Goal: Task Accomplishment & Management: Use online tool/utility

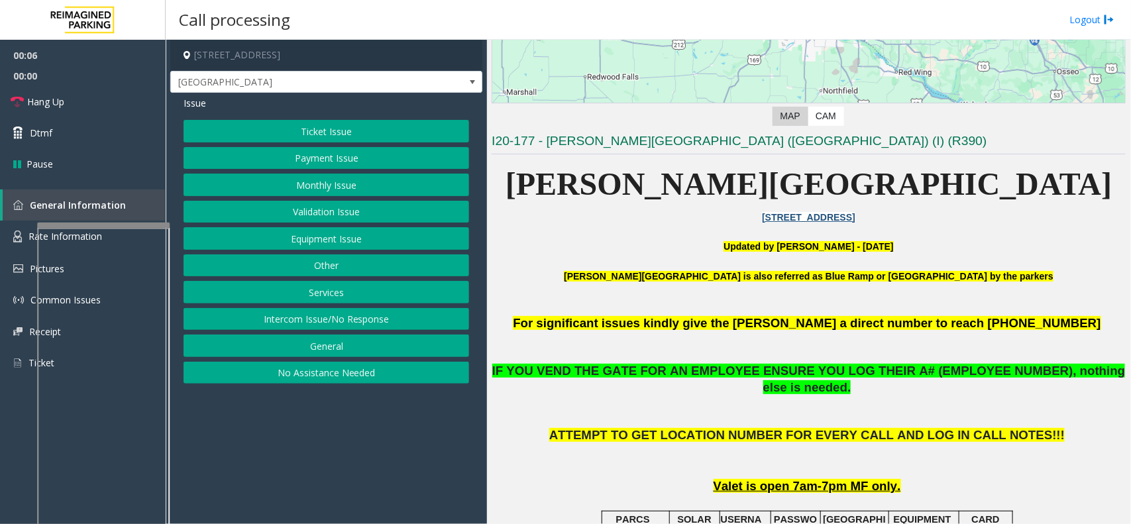
scroll to position [414, 0]
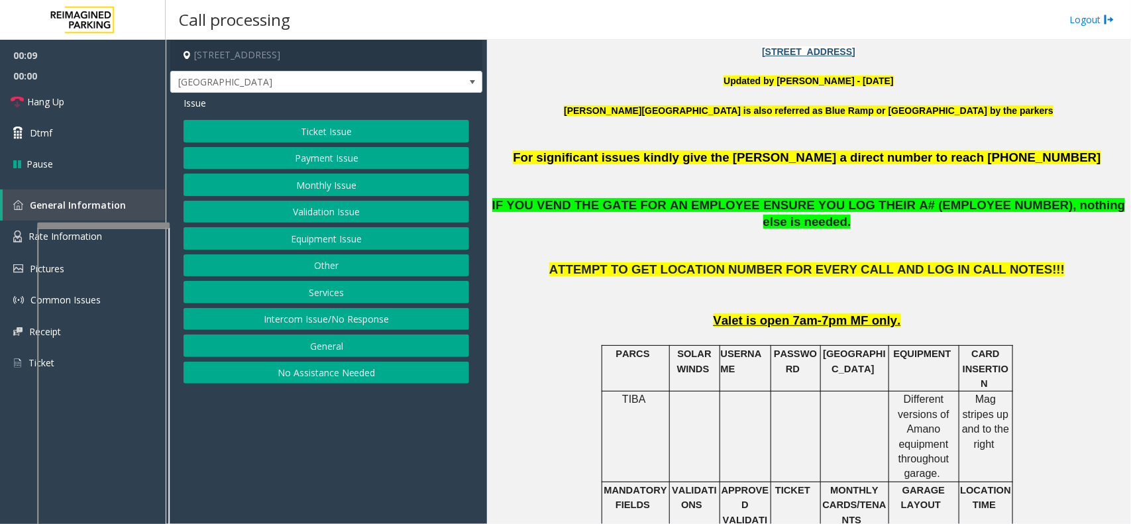
click at [323, 127] on button "Ticket Issue" at bounding box center [327, 131] width 286 height 23
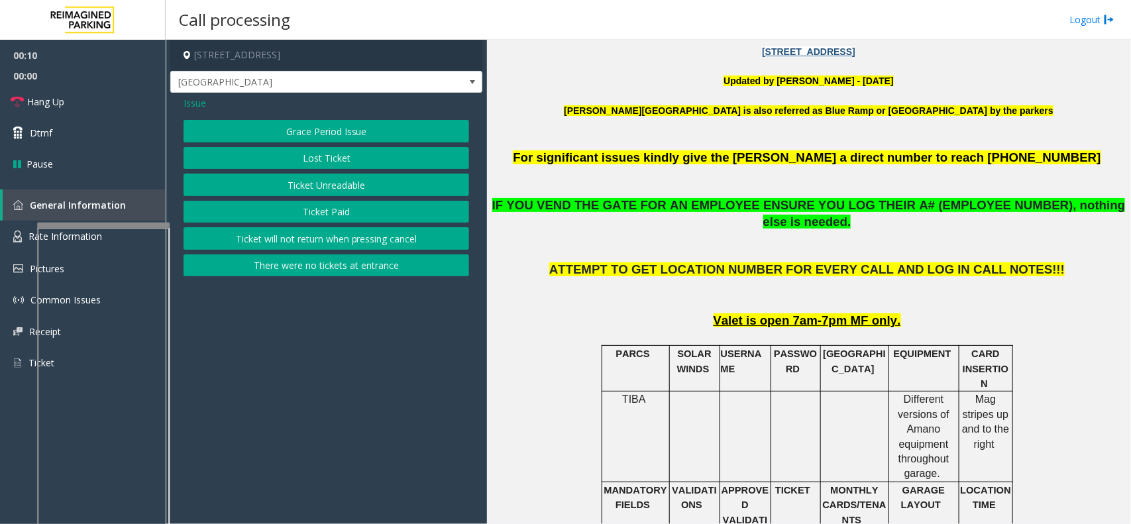
click at [325, 154] on button "Lost Ticket" at bounding box center [327, 158] width 286 height 23
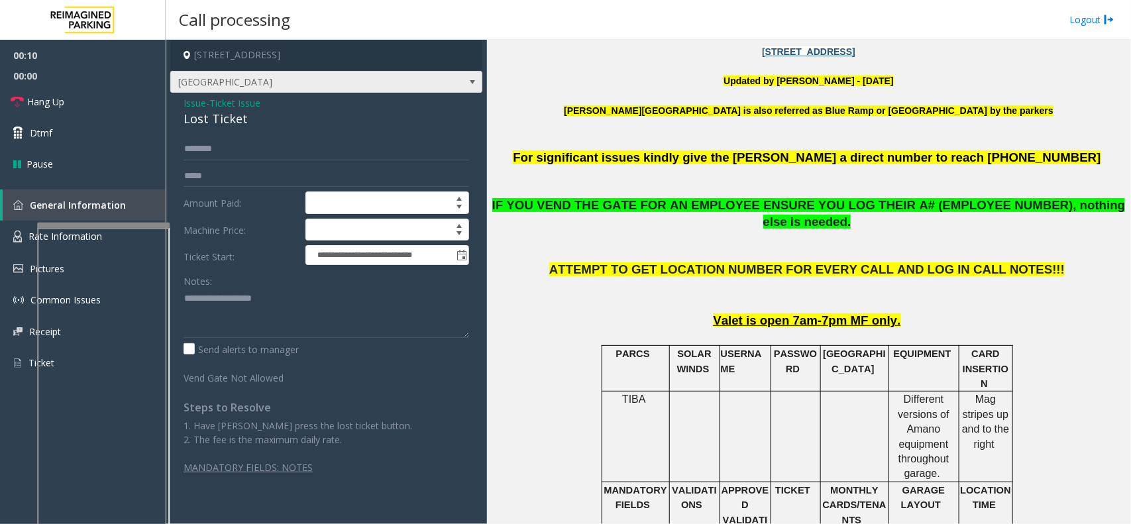
click at [219, 91] on span "[GEOGRAPHIC_DATA]" at bounding box center [295, 82] width 248 height 21
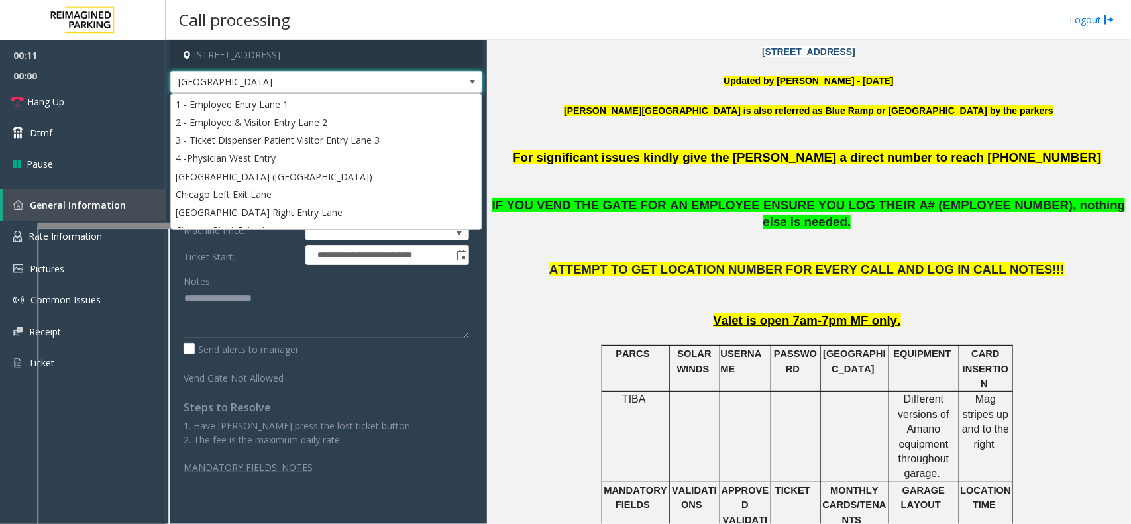
scroll to position [33, 0]
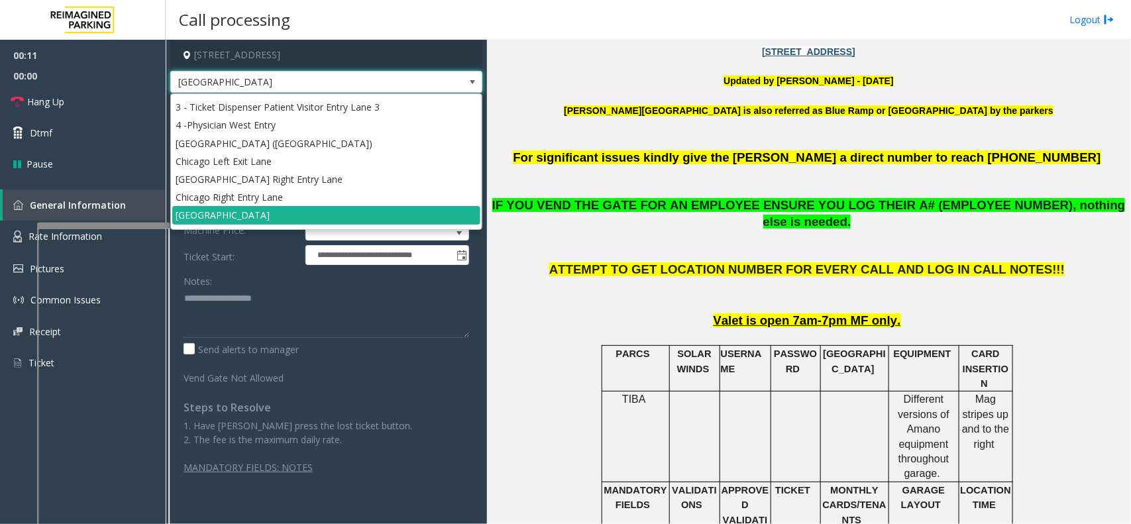
click at [242, 83] on span "[GEOGRAPHIC_DATA]" at bounding box center [295, 82] width 248 height 21
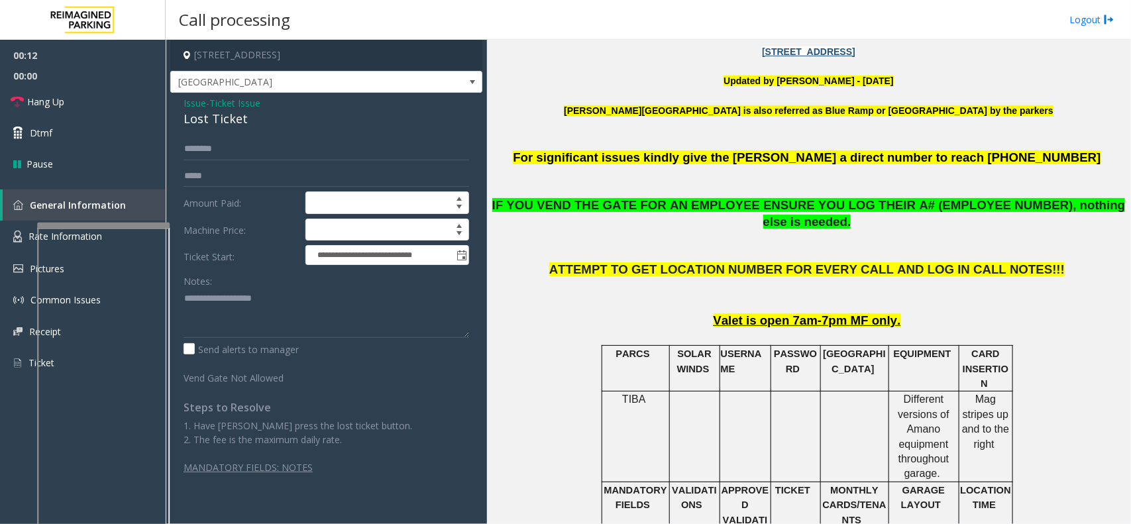
click at [239, 101] on span "Ticket Issue" at bounding box center [234, 103] width 51 height 14
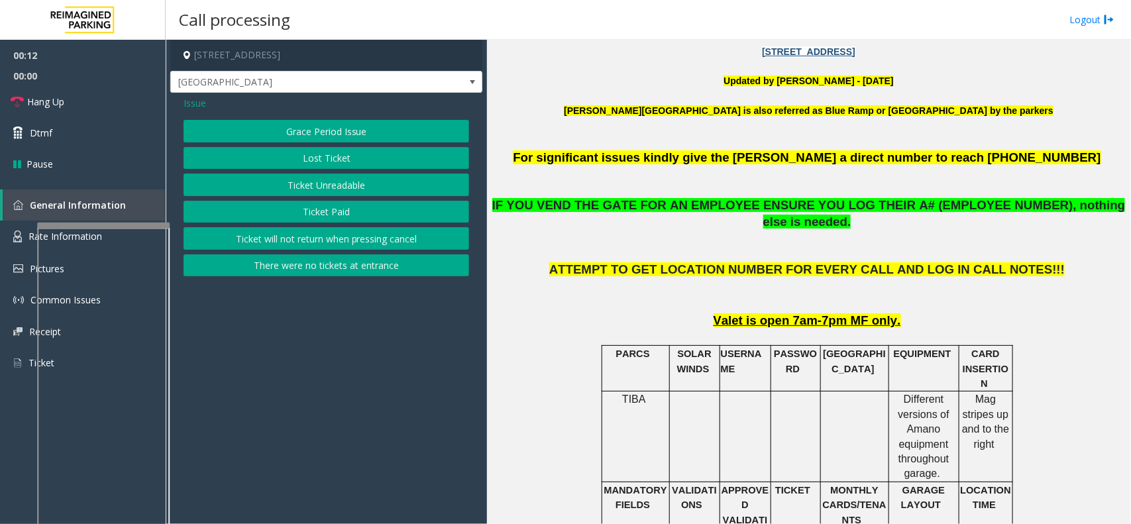
click at [279, 189] on button "Ticket Unreadable" at bounding box center [327, 185] width 286 height 23
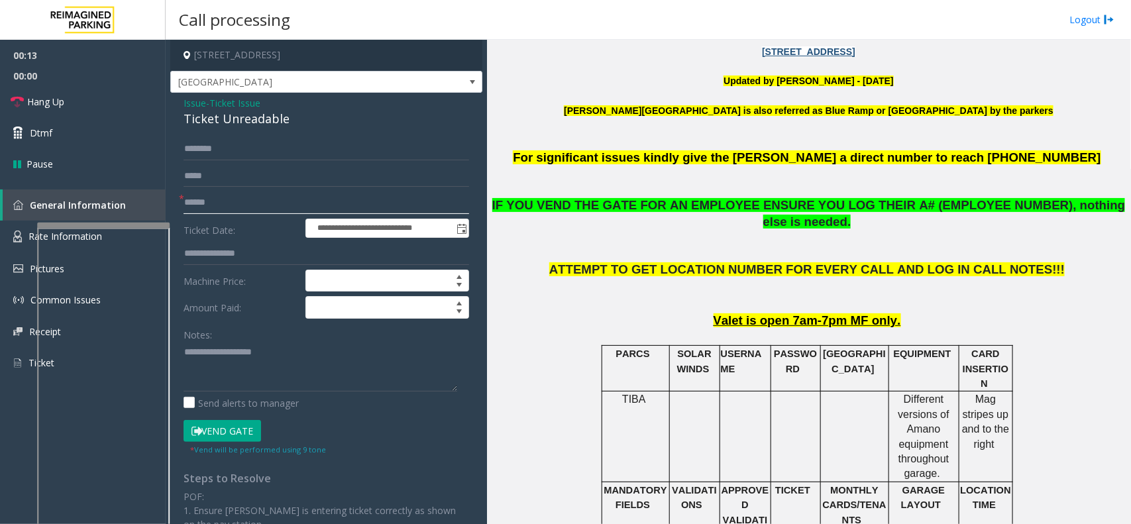
click at [247, 201] on input "text" at bounding box center [327, 202] width 286 height 23
click at [246, 115] on div "Ticket Unreadable" at bounding box center [327, 119] width 286 height 18
click at [246, 116] on div "Ticket Unreadable" at bounding box center [327, 119] width 286 height 18
type textarea "**********"
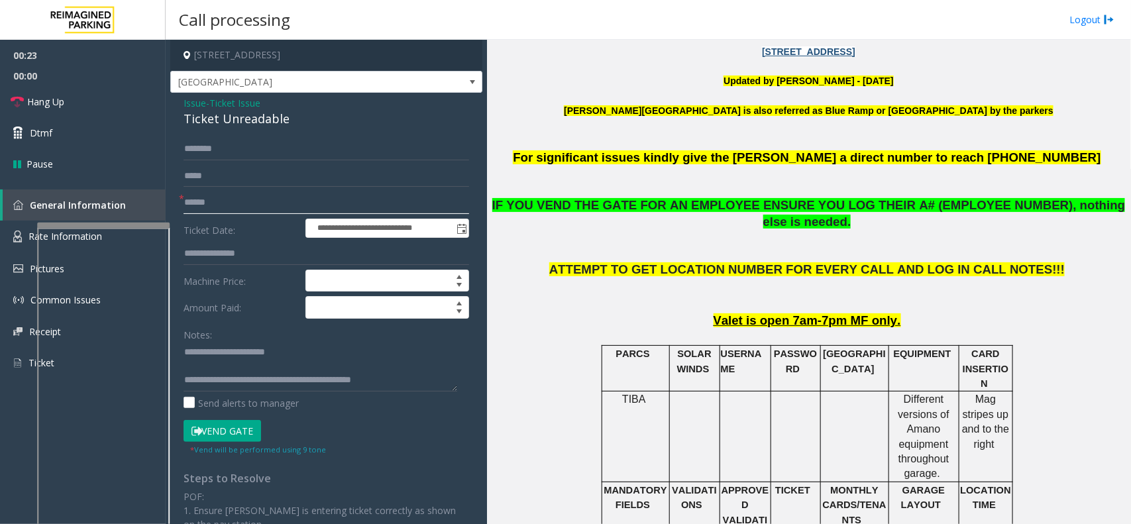
click at [257, 202] on input "text" at bounding box center [327, 202] width 286 height 23
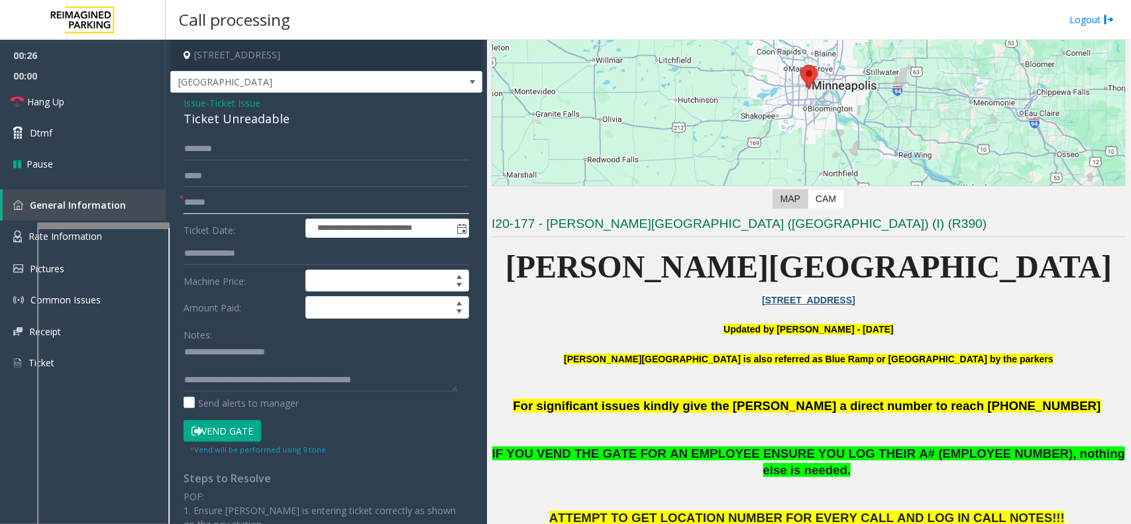
scroll to position [248, 0]
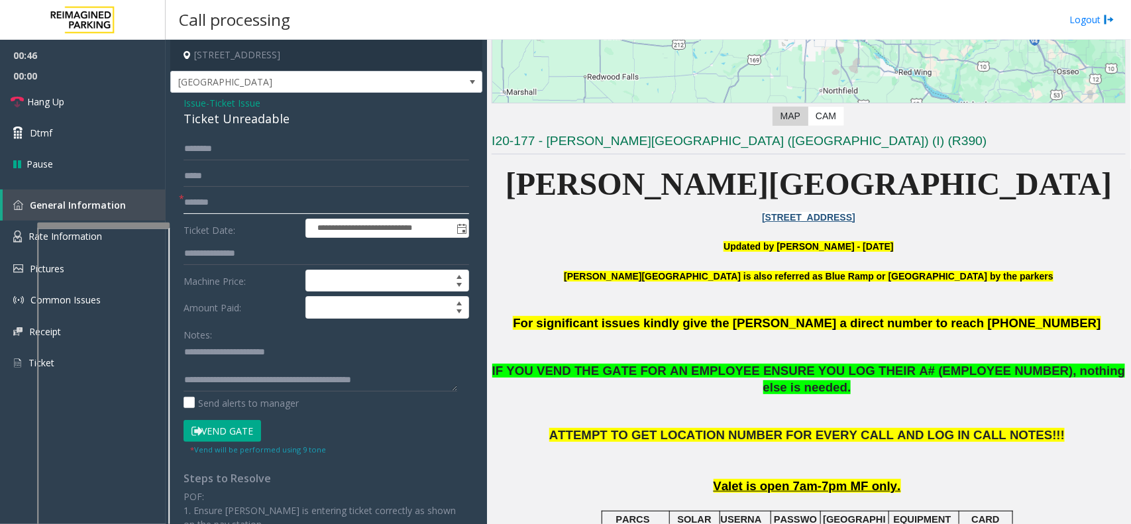
click at [193, 205] on input "*******" at bounding box center [327, 202] width 286 height 23
click at [215, 207] on input "*******" at bounding box center [327, 202] width 286 height 23
type input "********"
click at [237, 425] on button "Vend Gate" at bounding box center [223, 431] width 78 height 23
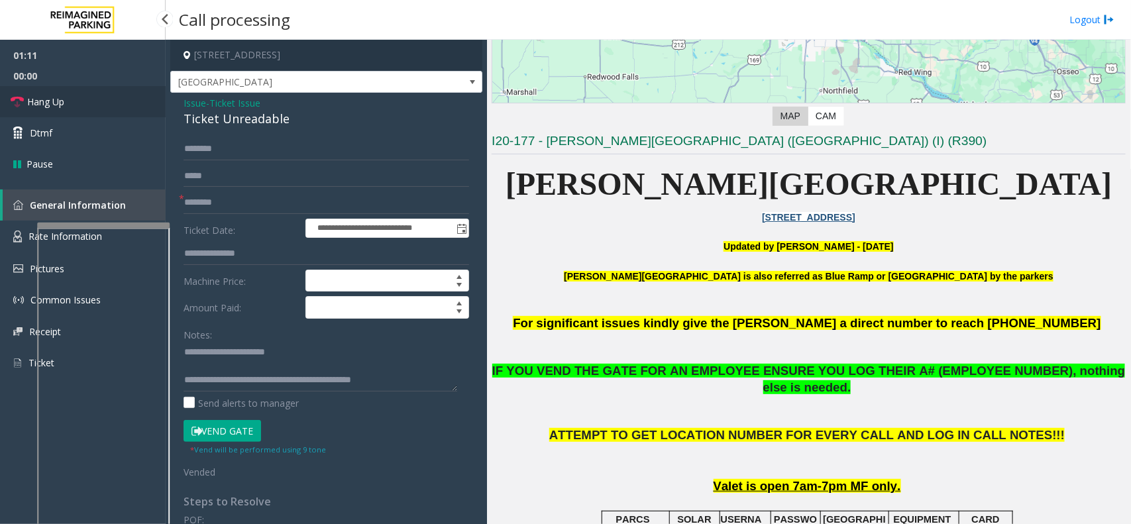
click at [131, 108] on link "Hang Up" at bounding box center [83, 101] width 166 height 31
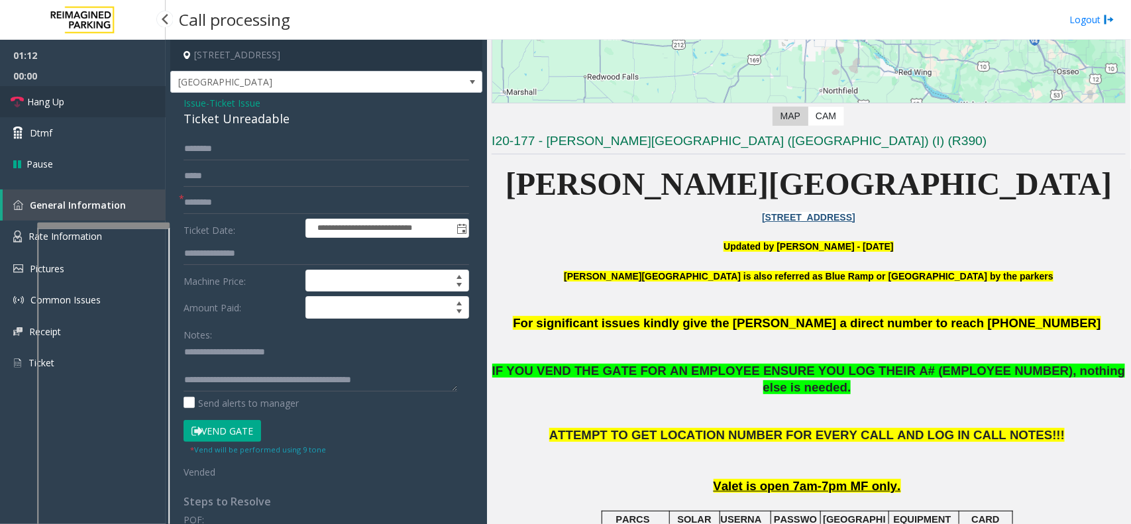
click at [131, 108] on link "Hang Up" at bounding box center [83, 101] width 166 height 31
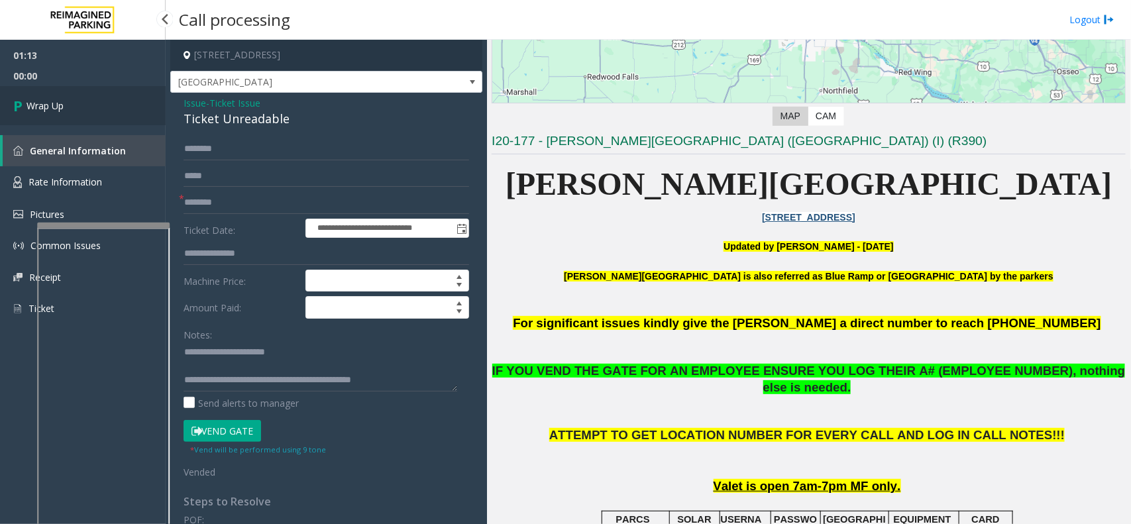
click at [131, 108] on link "Wrap Up" at bounding box center [83, 105] width 166 height 39
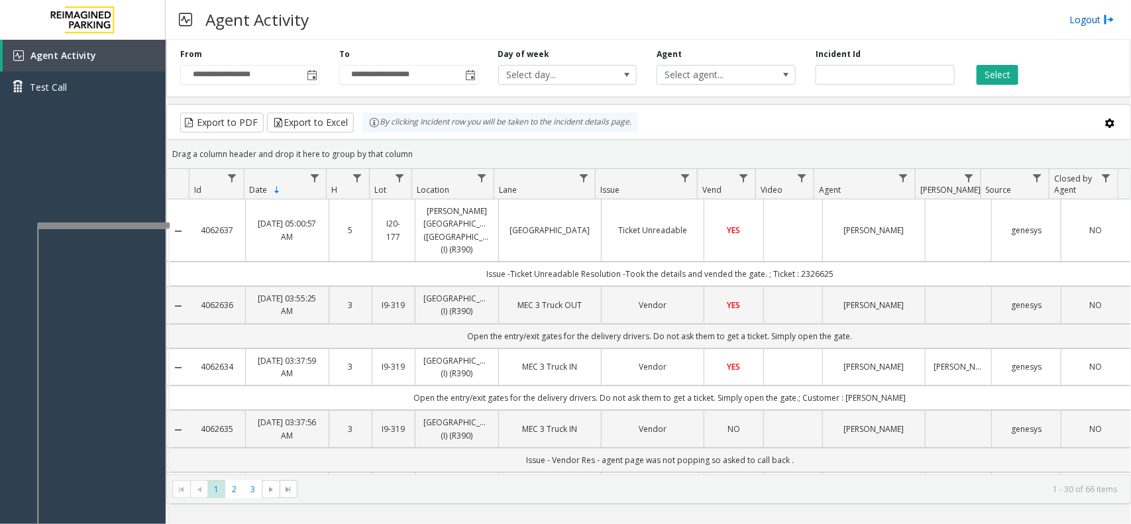
click at [1084, 20] on link "Logout" at bounding box center [1091, 20] width 45 height 14
